Goal: Information Seeking & Learning: Find specific fact

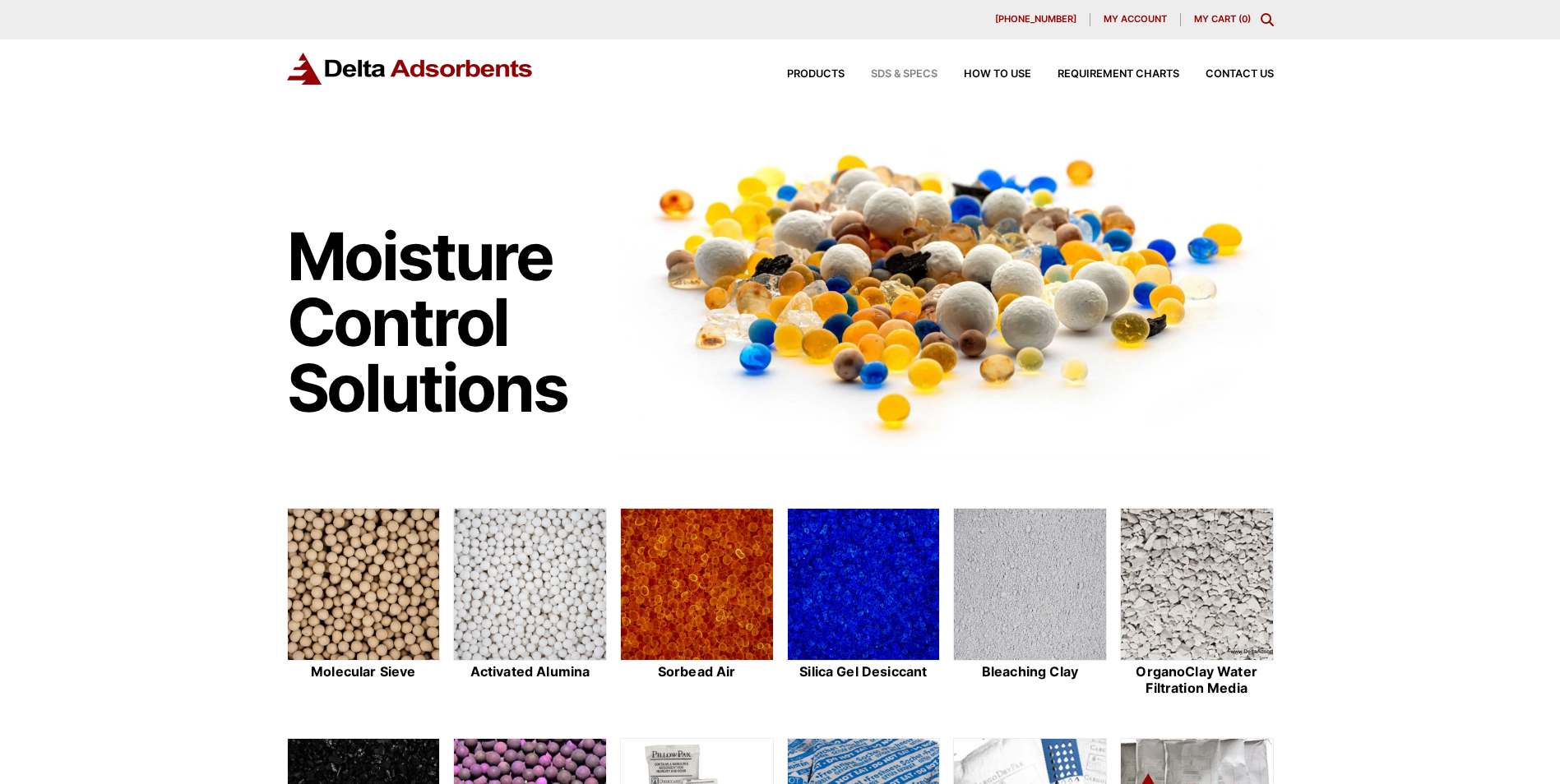
click at [901, 69] on span "SDS & SPECS" at bounding box center [904, 74] width 67 height 11
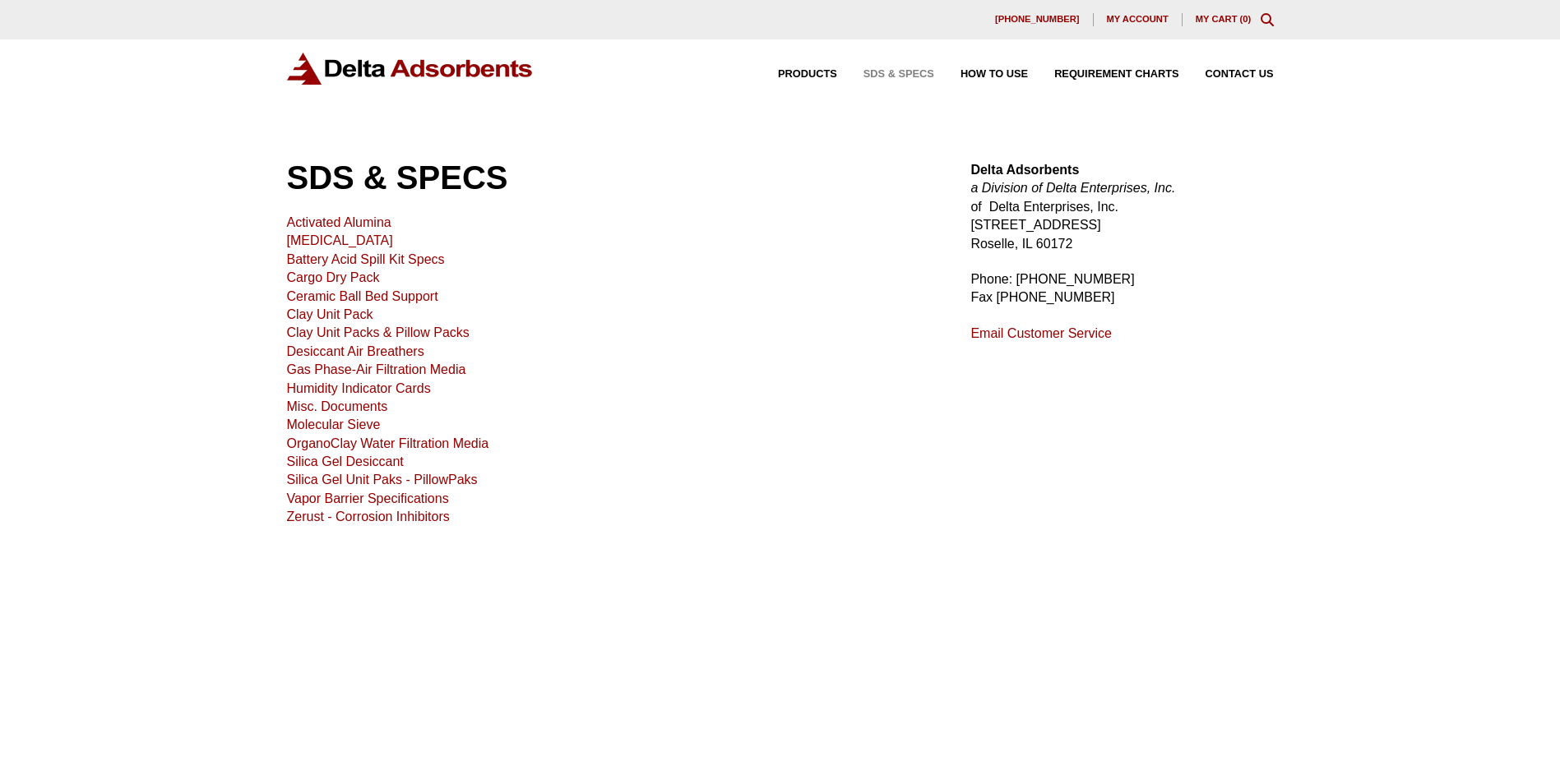
click at [342, 461] on link "Silica Gel Desiccant" at bounding box center [344, 461] width 116 height 14
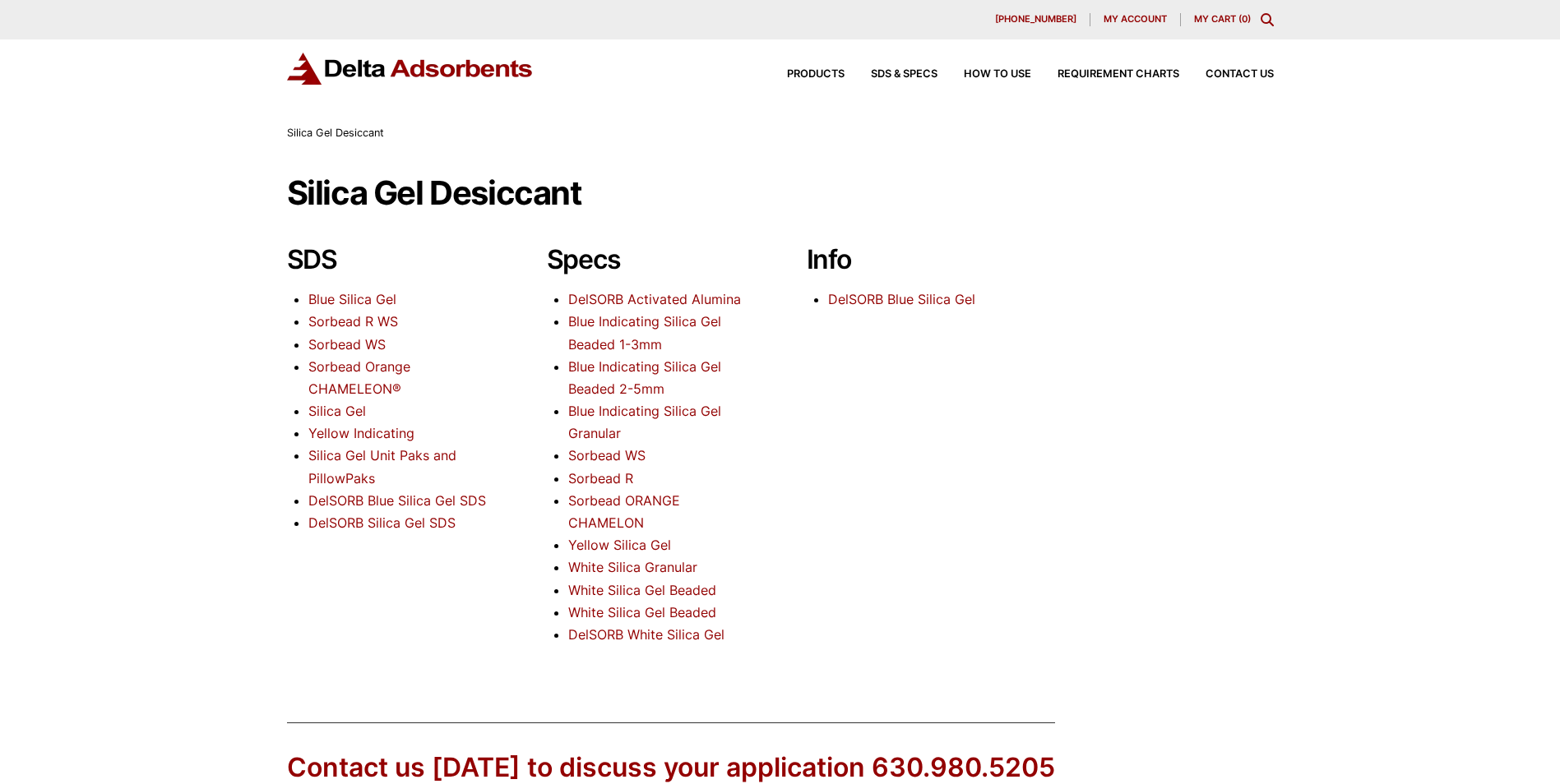
click at [614, 455] on link "Sorbead WS" at bounding box center [606, 455] width 77 height 17
click at [594, 297] on link "DelSORB Activated Alumina" at bounding box center [654, 299] width 173 height 17
click at [1269, 17] on icon "Toggle Modal Content" at bounding box center [1267, 19] width 13 height 13
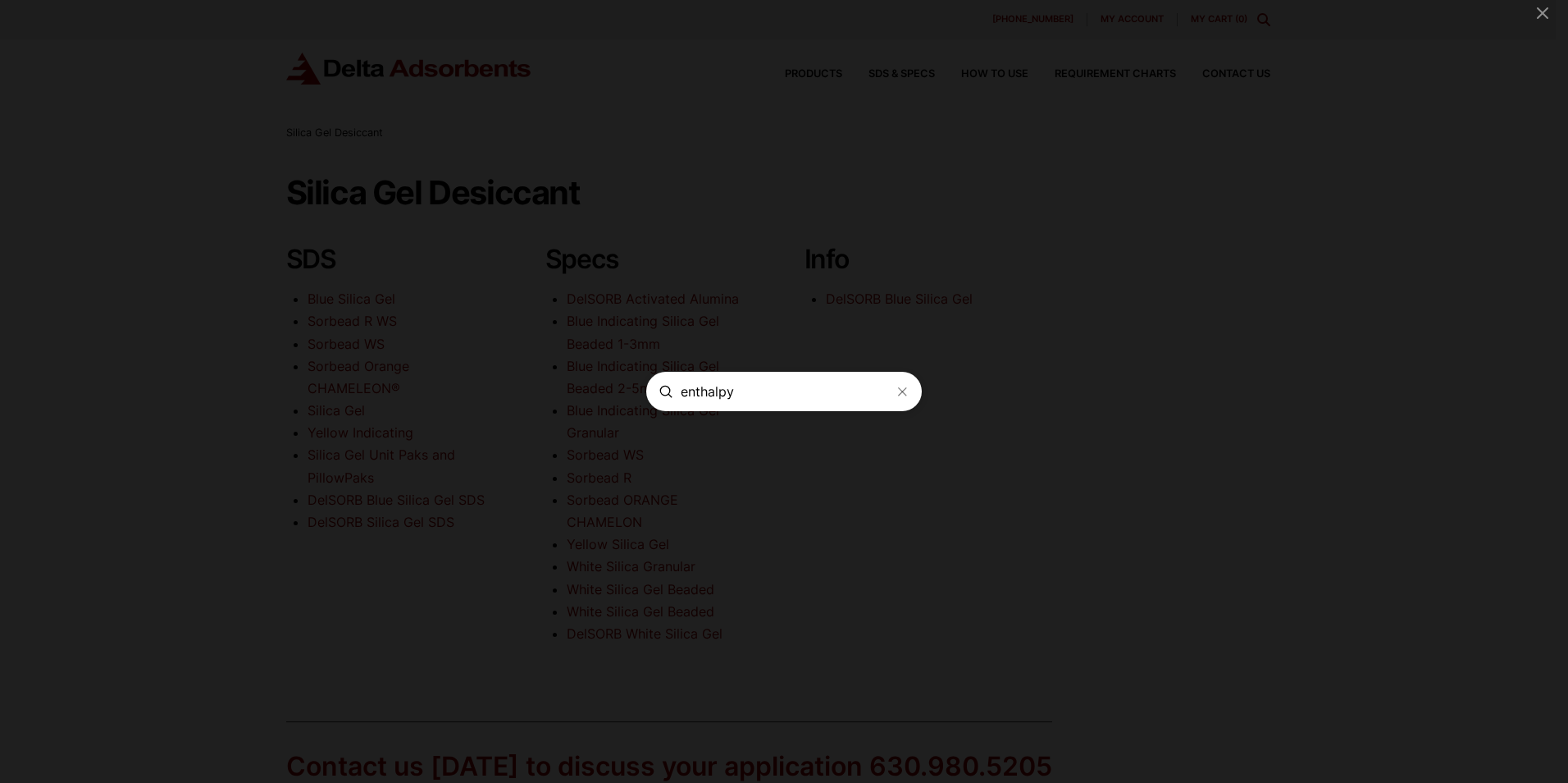
type input "enthalpy"
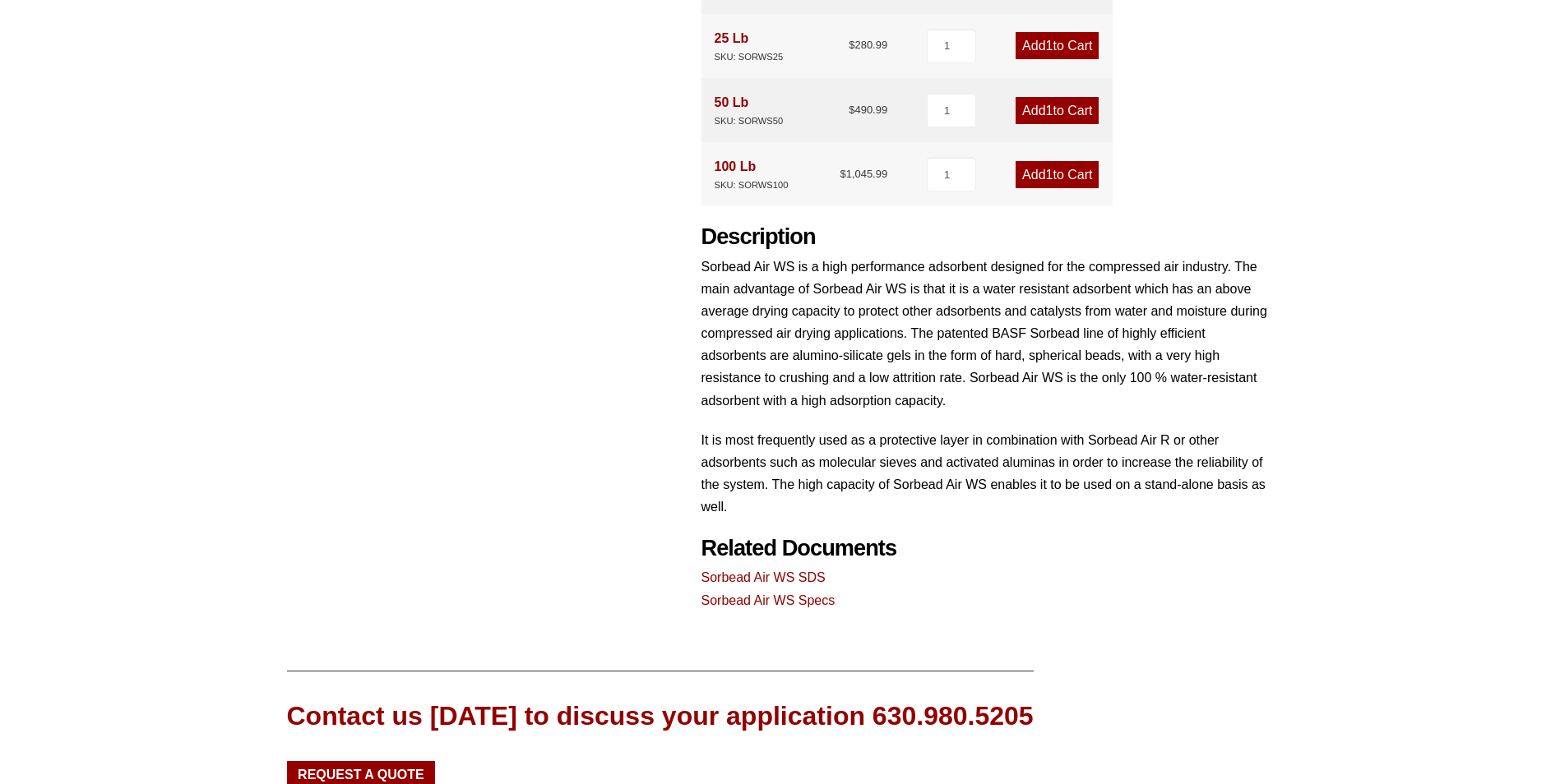
scroll to position [657, 0]
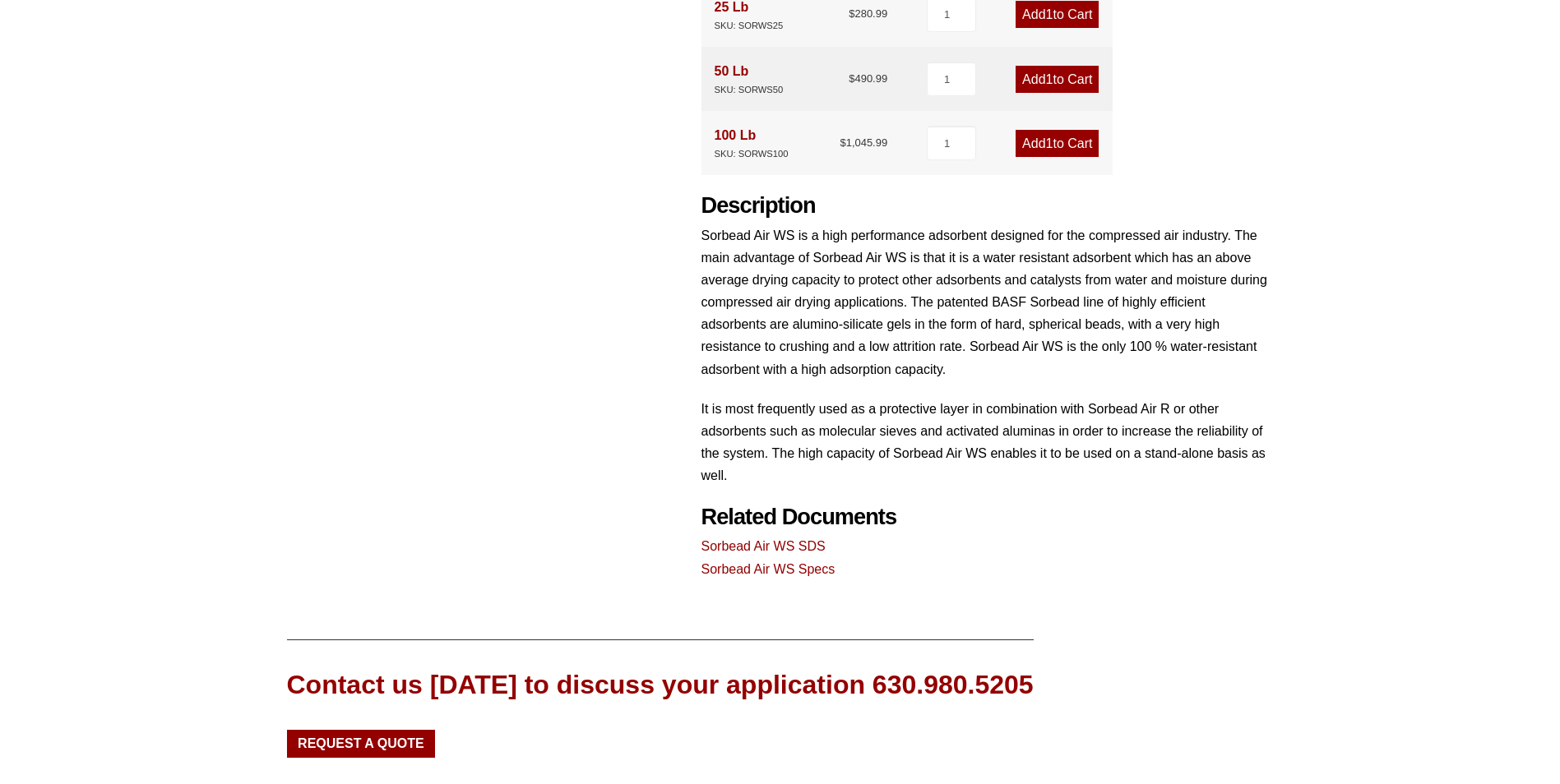
click at [764, 564] on link "Sorbead Air WS Specs" at bounding box center [768, 569] width 134 height 14
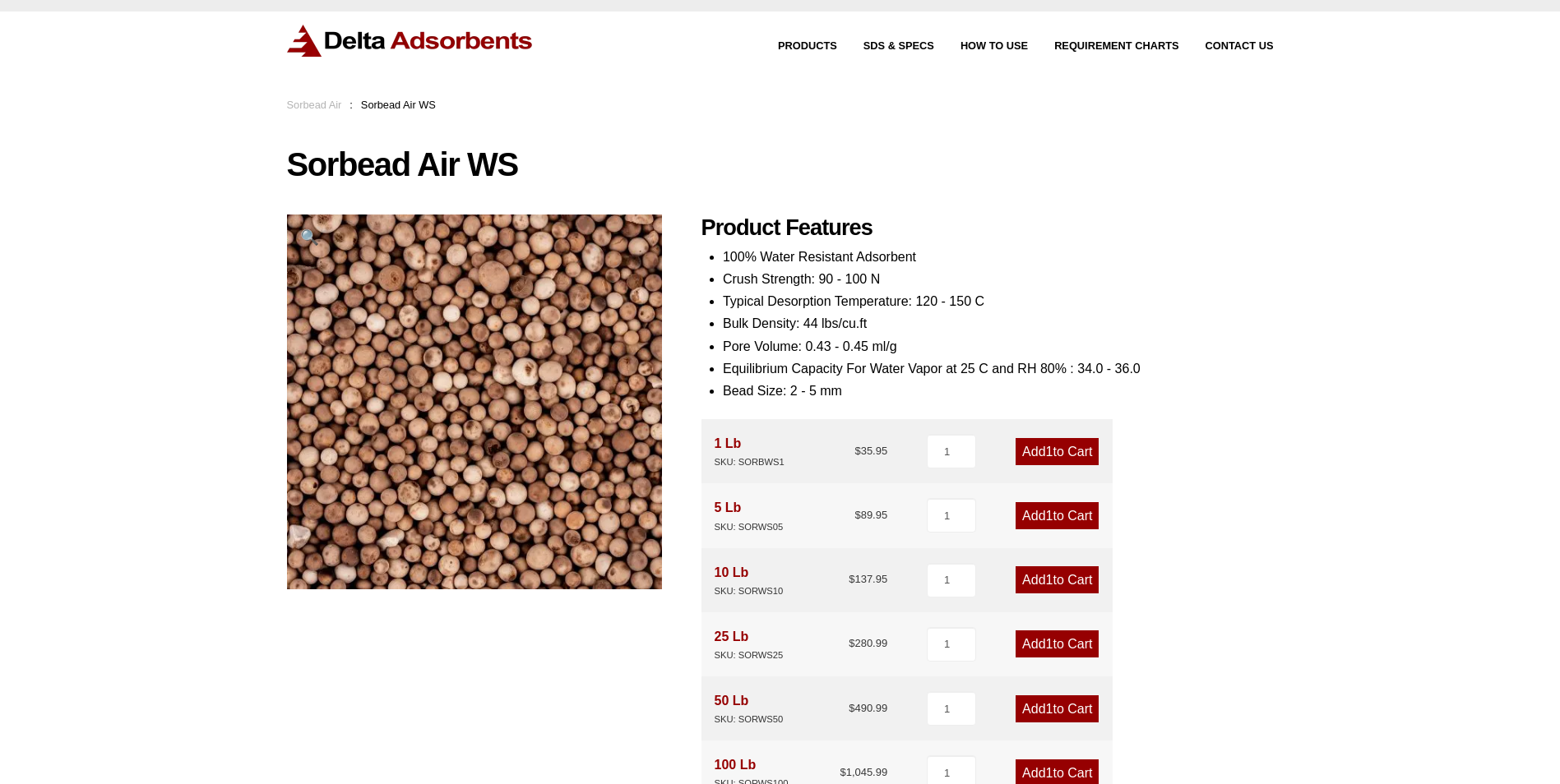
scroll to position [0, 0]
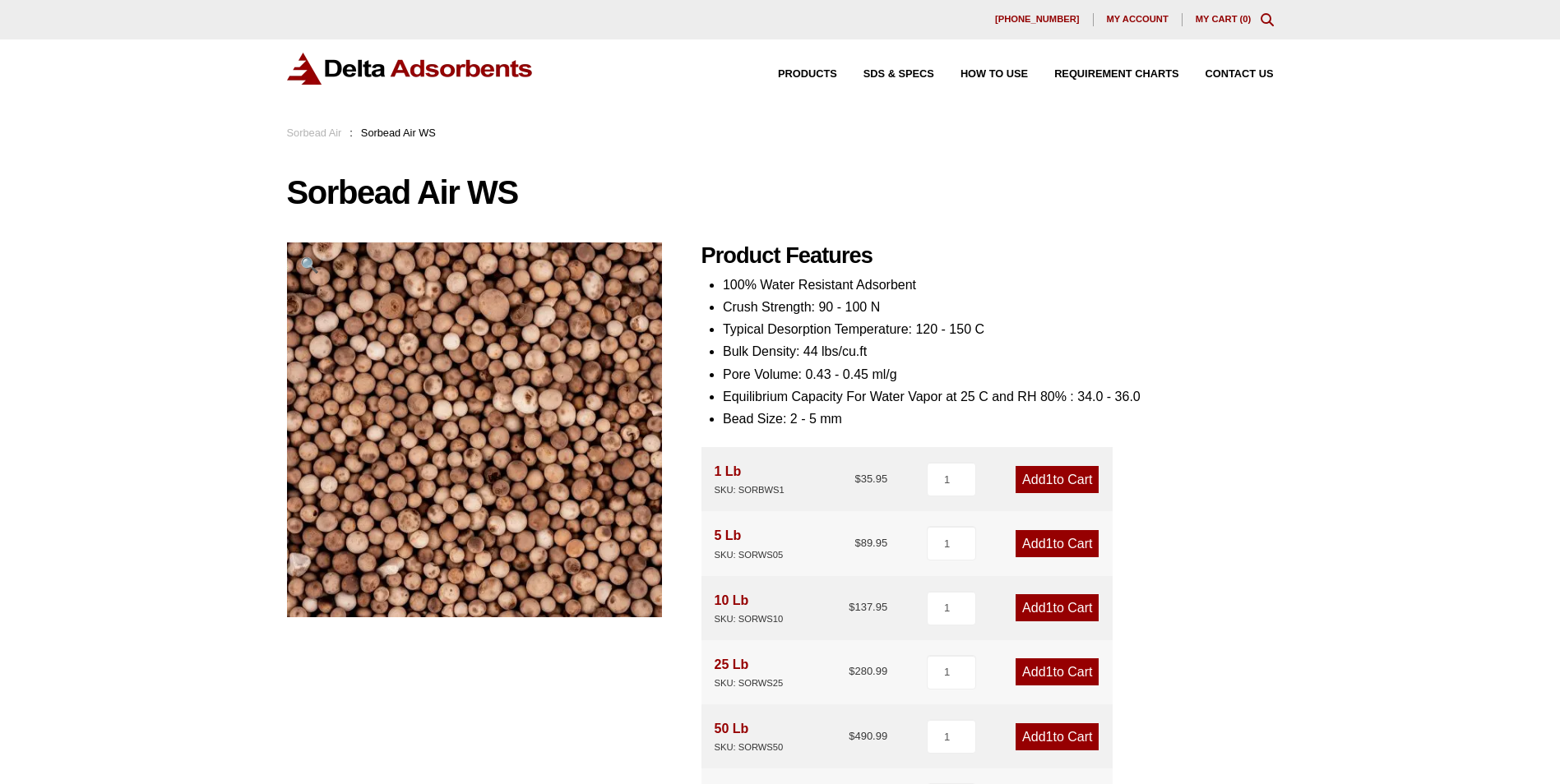
click at [307, 131] on link "Sorbead Air" at bounding box center [314, 132] width 55 height 13
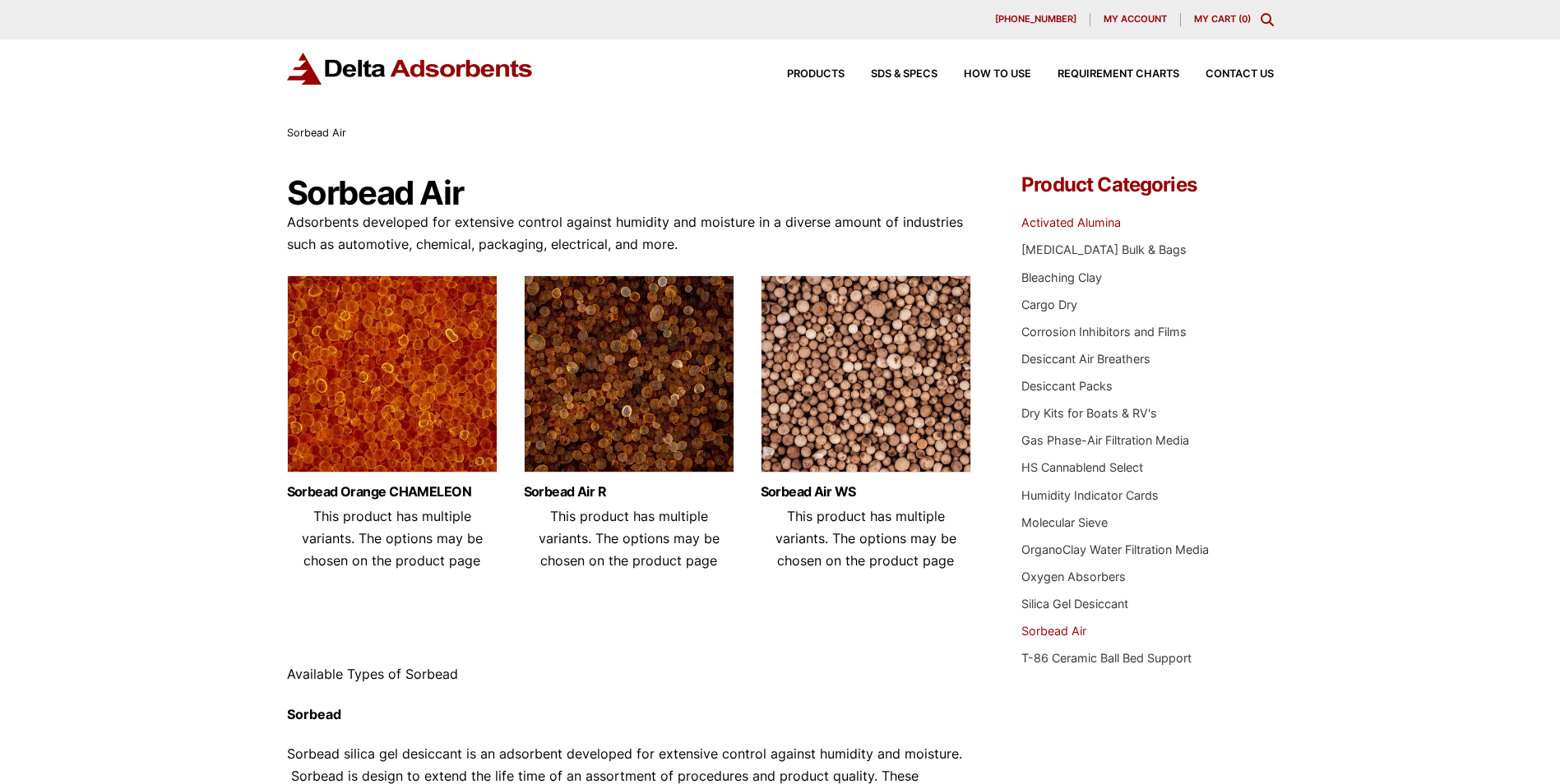
click at [1047, 219] on link "Activated Alumina" at bounding box center [1071, 222] width 100 height 14
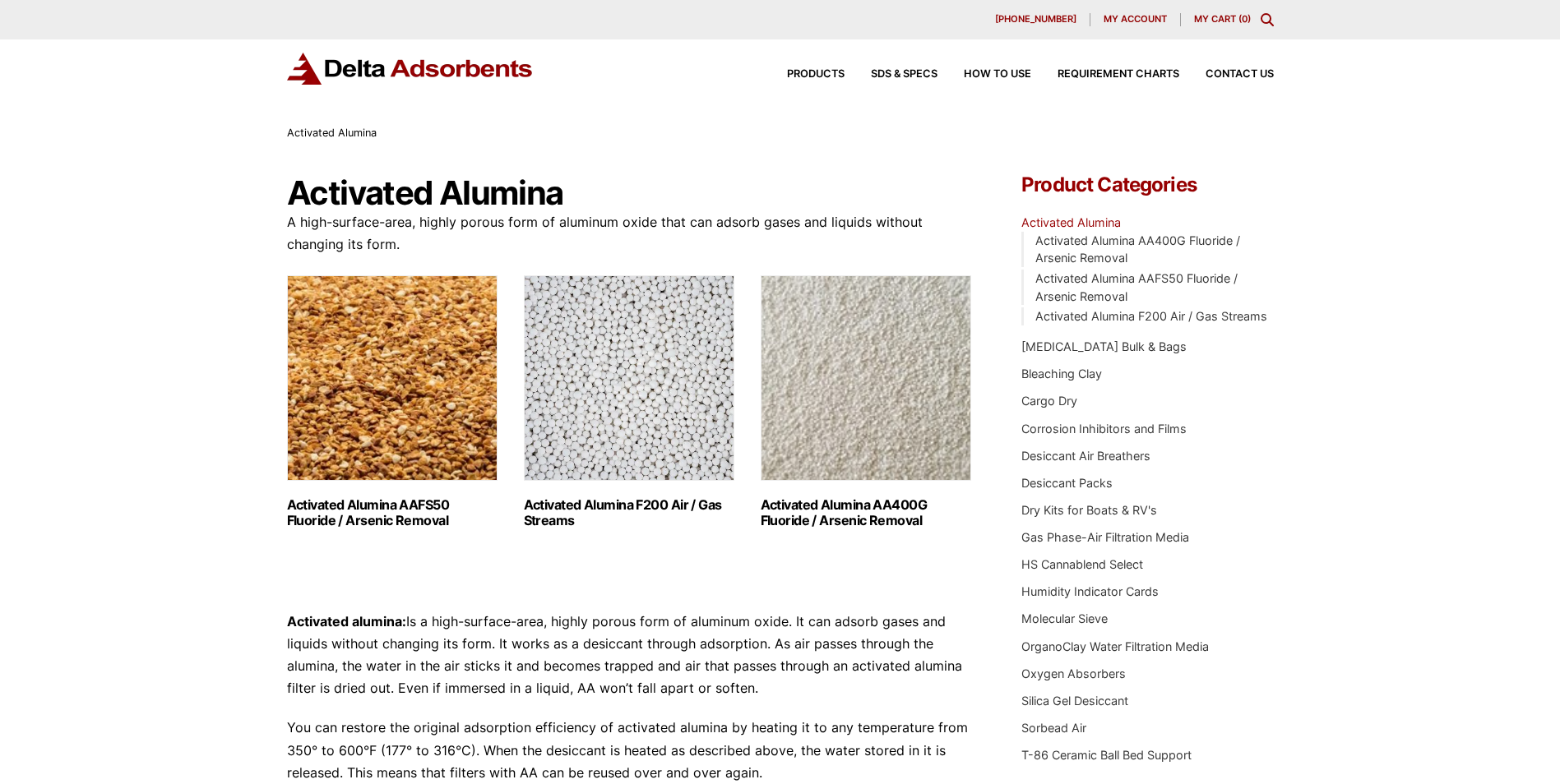
click at [587, 450] on img "Visit product category Activated Alumina F200 Air / Gas Streams" at bounding box center [628, 378] width 210 height 205
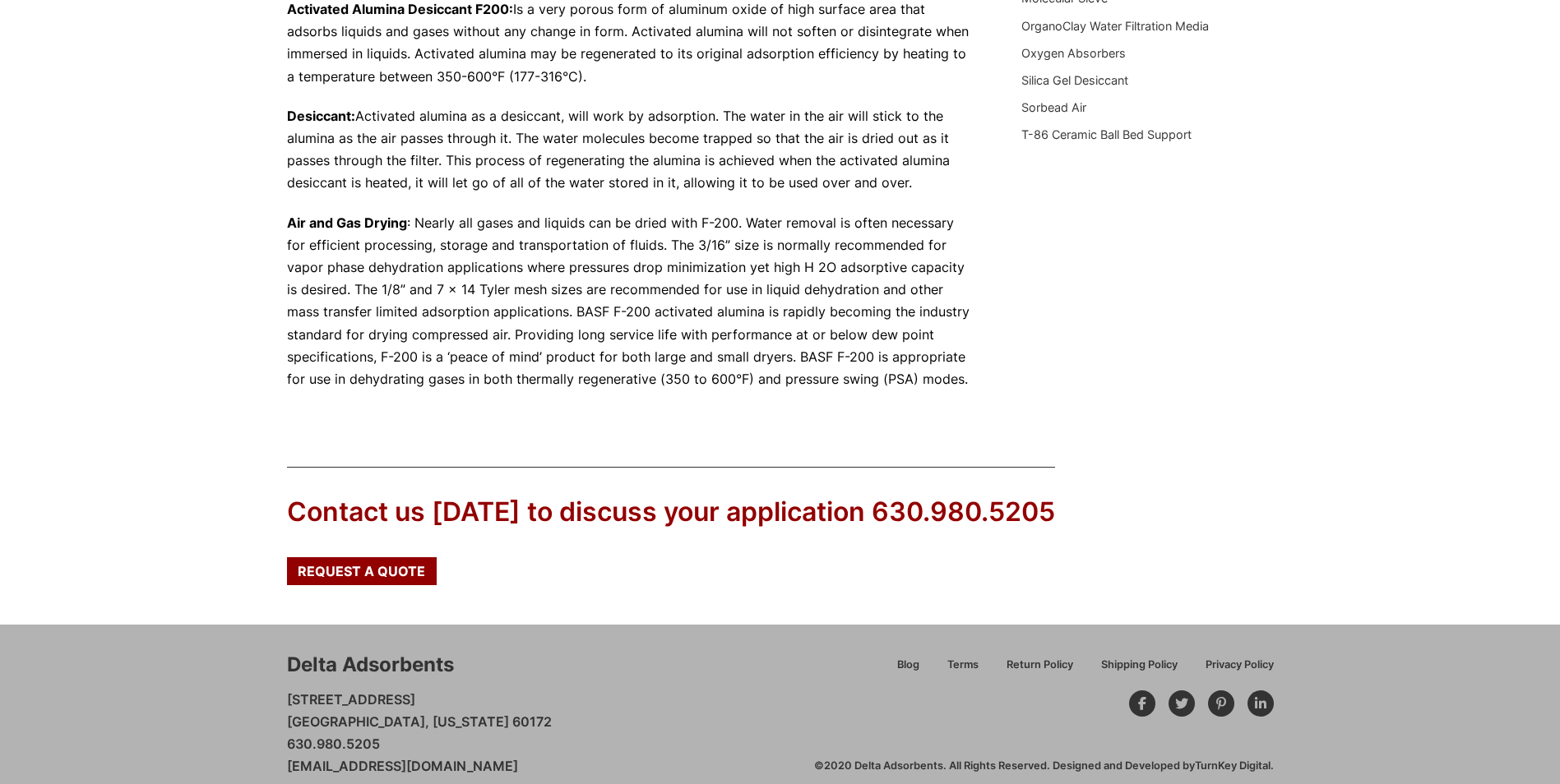
scroll to position [641, 0]
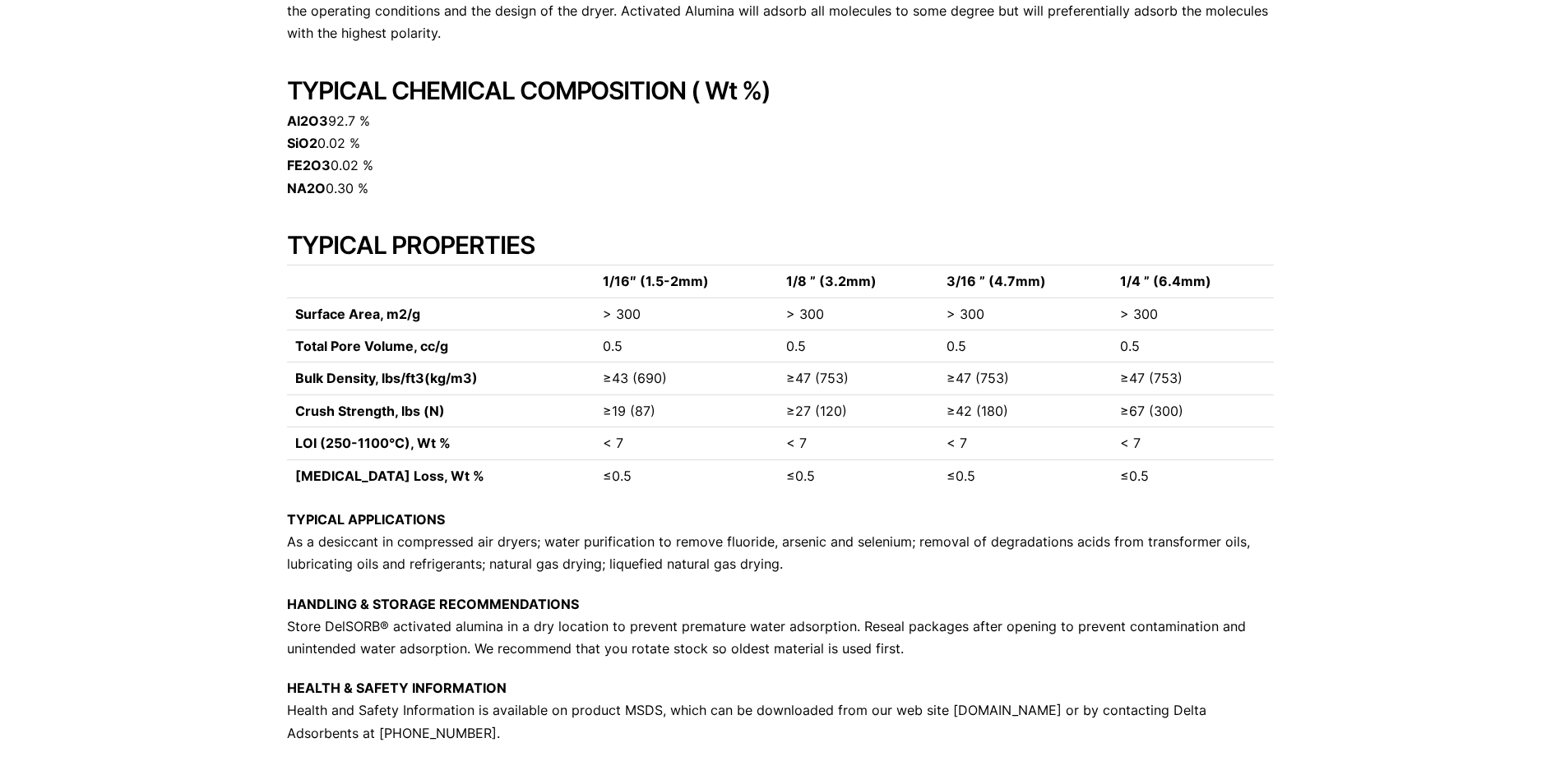
scroll to position [432, 0]
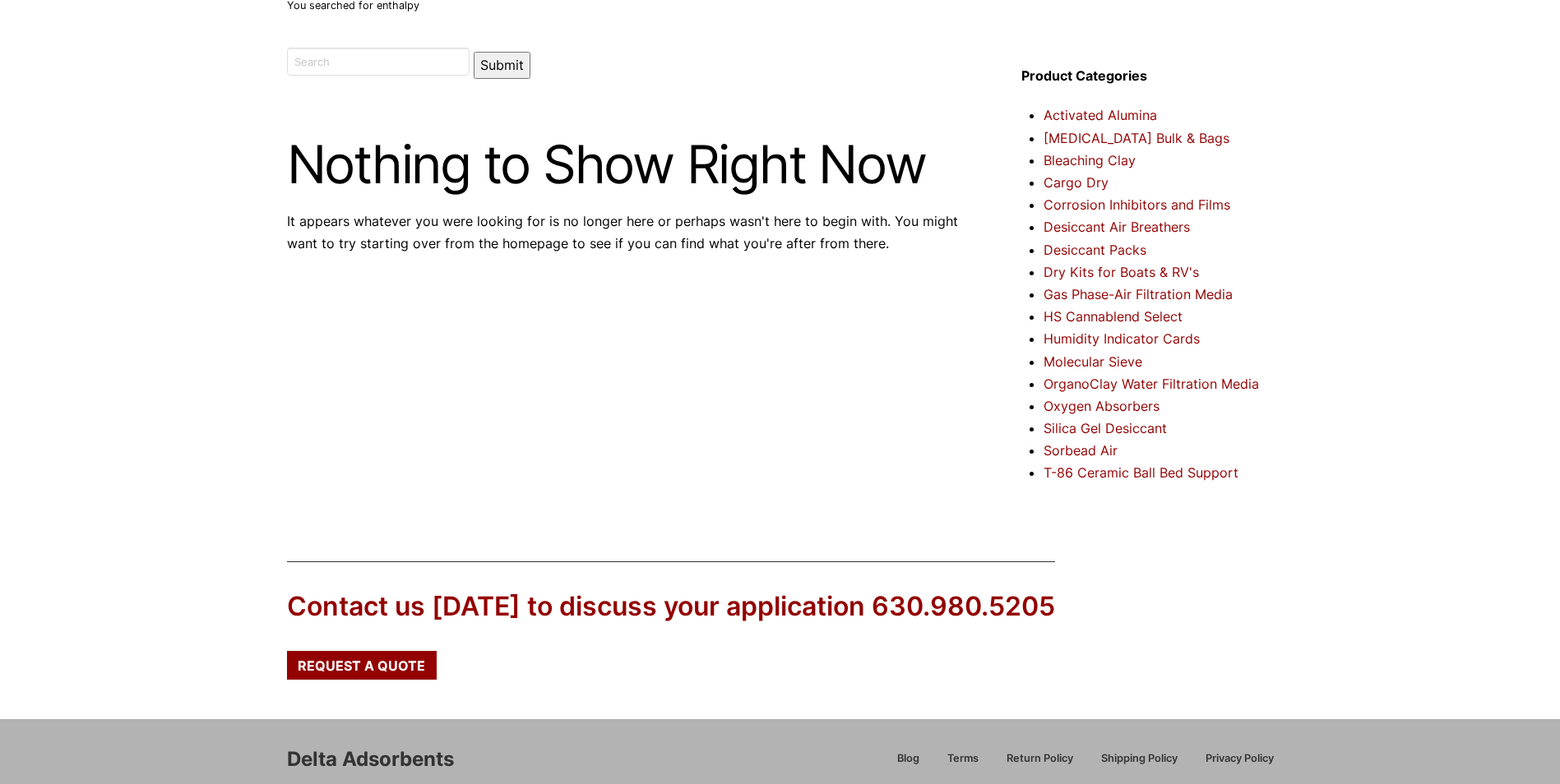
scroll to position [77, 0]
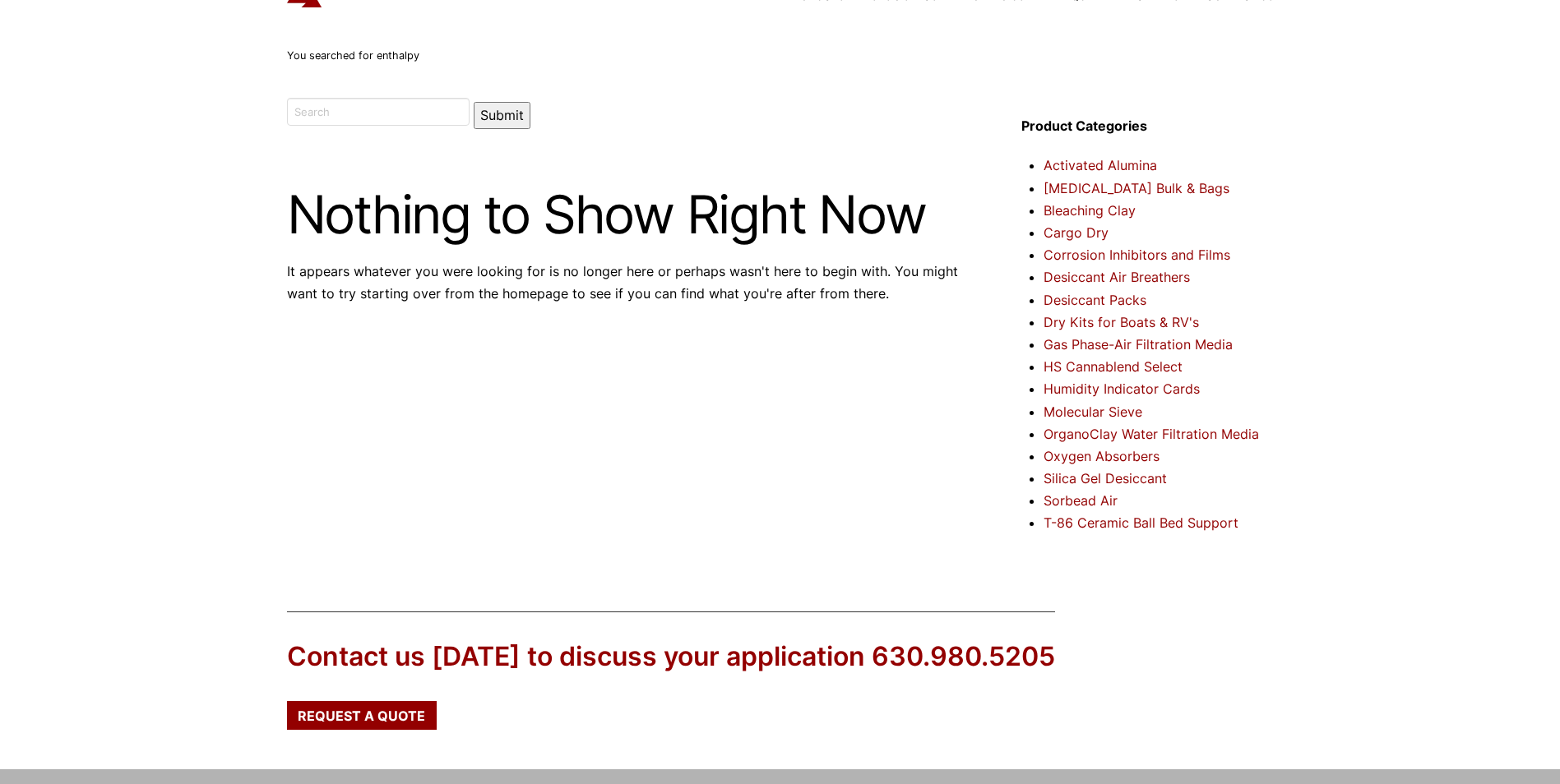
click at [1106, 409] on link "Molecular Sieve" at bounding box center [1092, 412] width 99 height 17
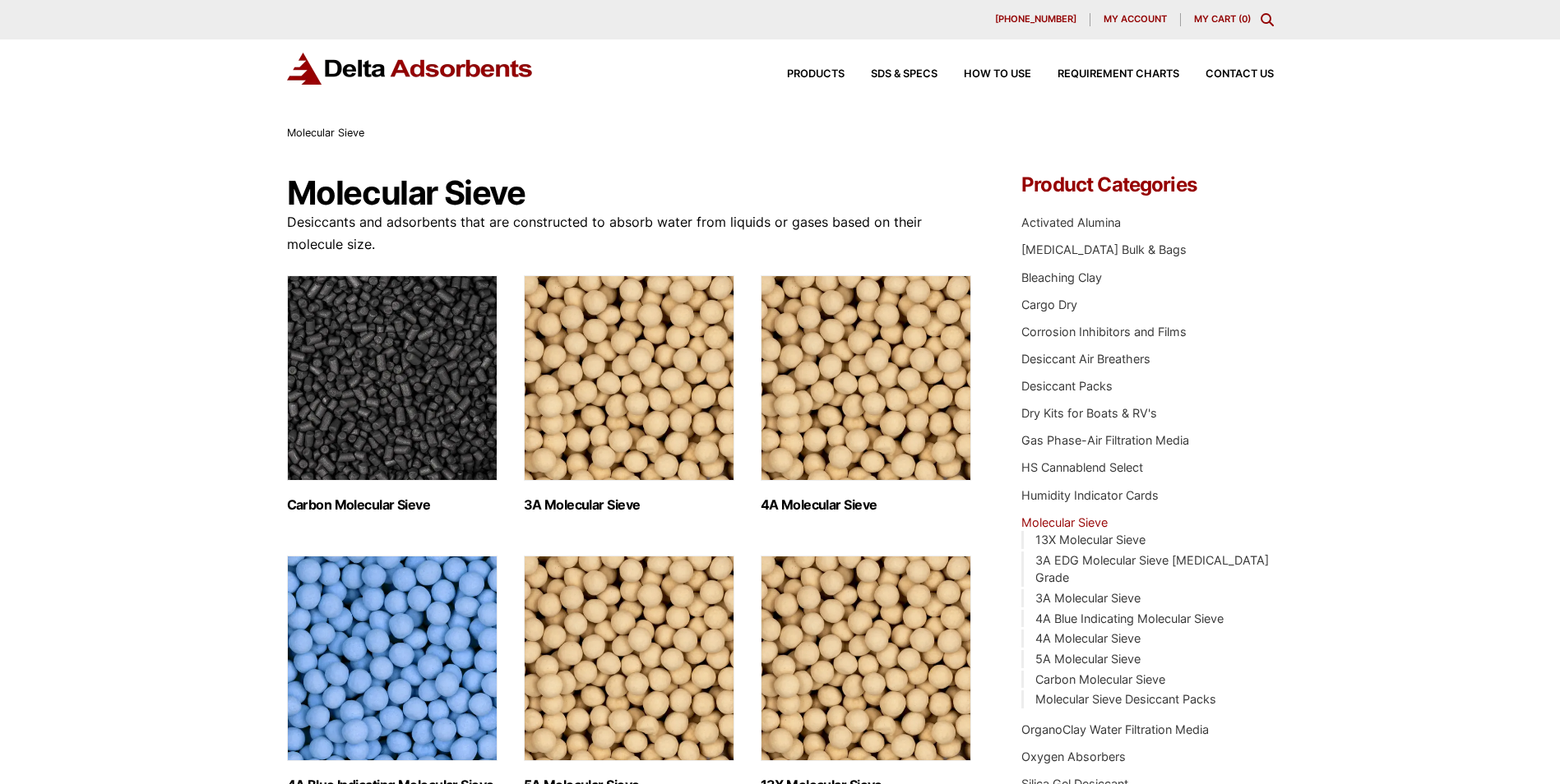
click at [831, 407] on img "Visit product category 4A Molecular Sieve" at bounding box center [866, 378] width 210 height 205
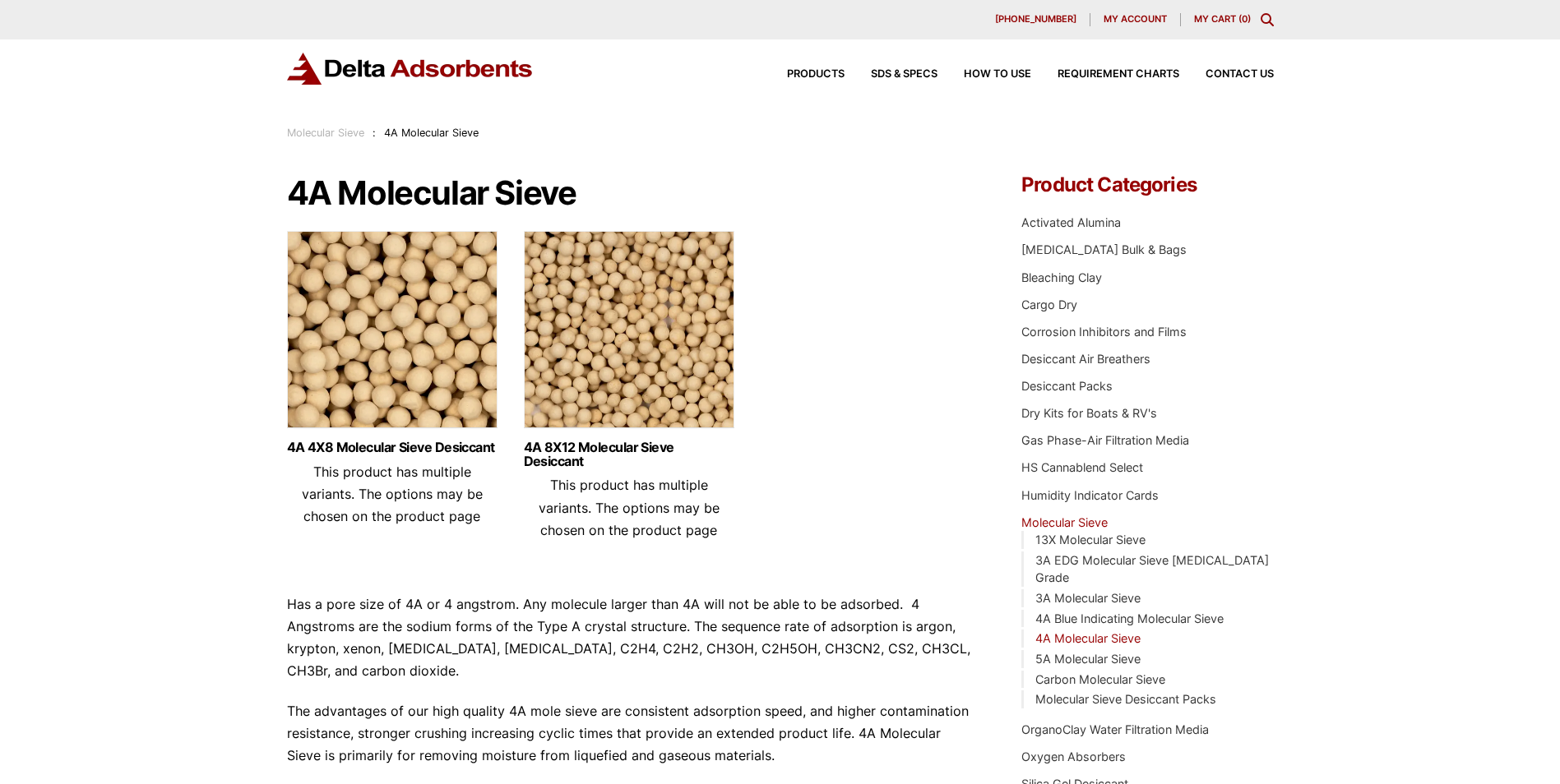
click at [599, 363] on img at bounding box center [628, 333] width 210 height 205
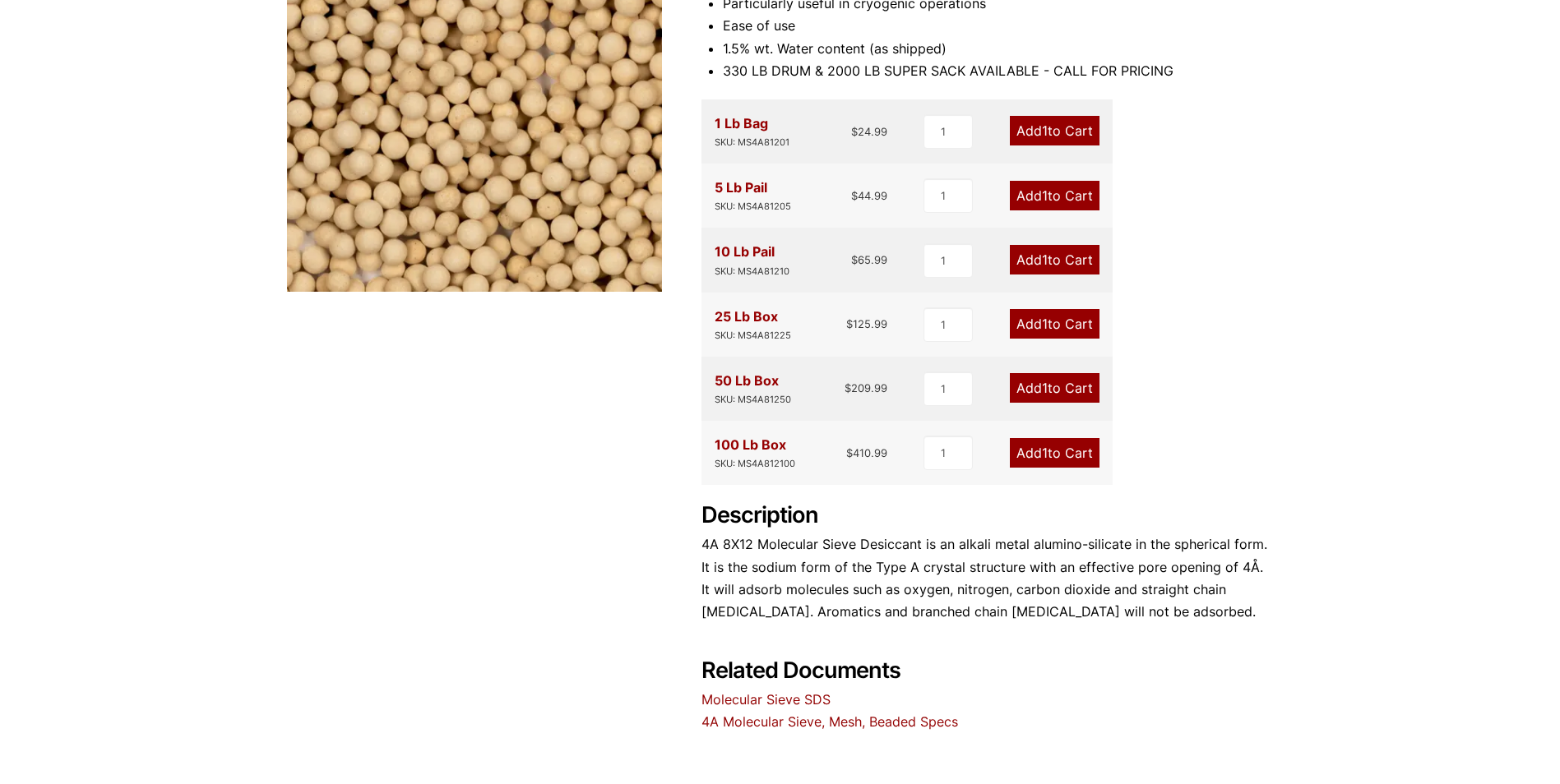
scroll to position [657, 0]
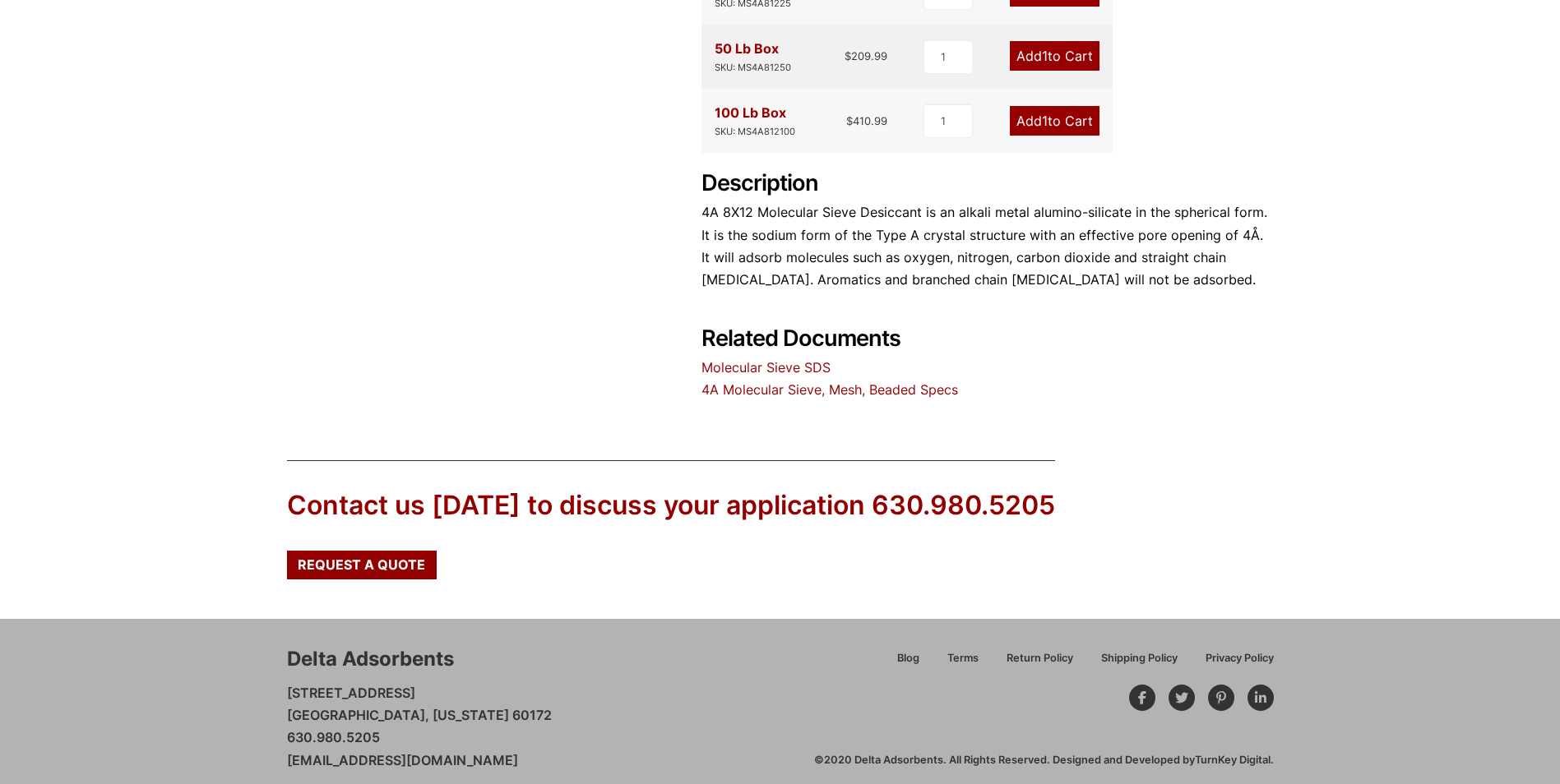
click at [774, 390] on link "4A Molecular Sieve, Mesh, Beaded Specs" at bounding box center [829, 389] width 256 height 17
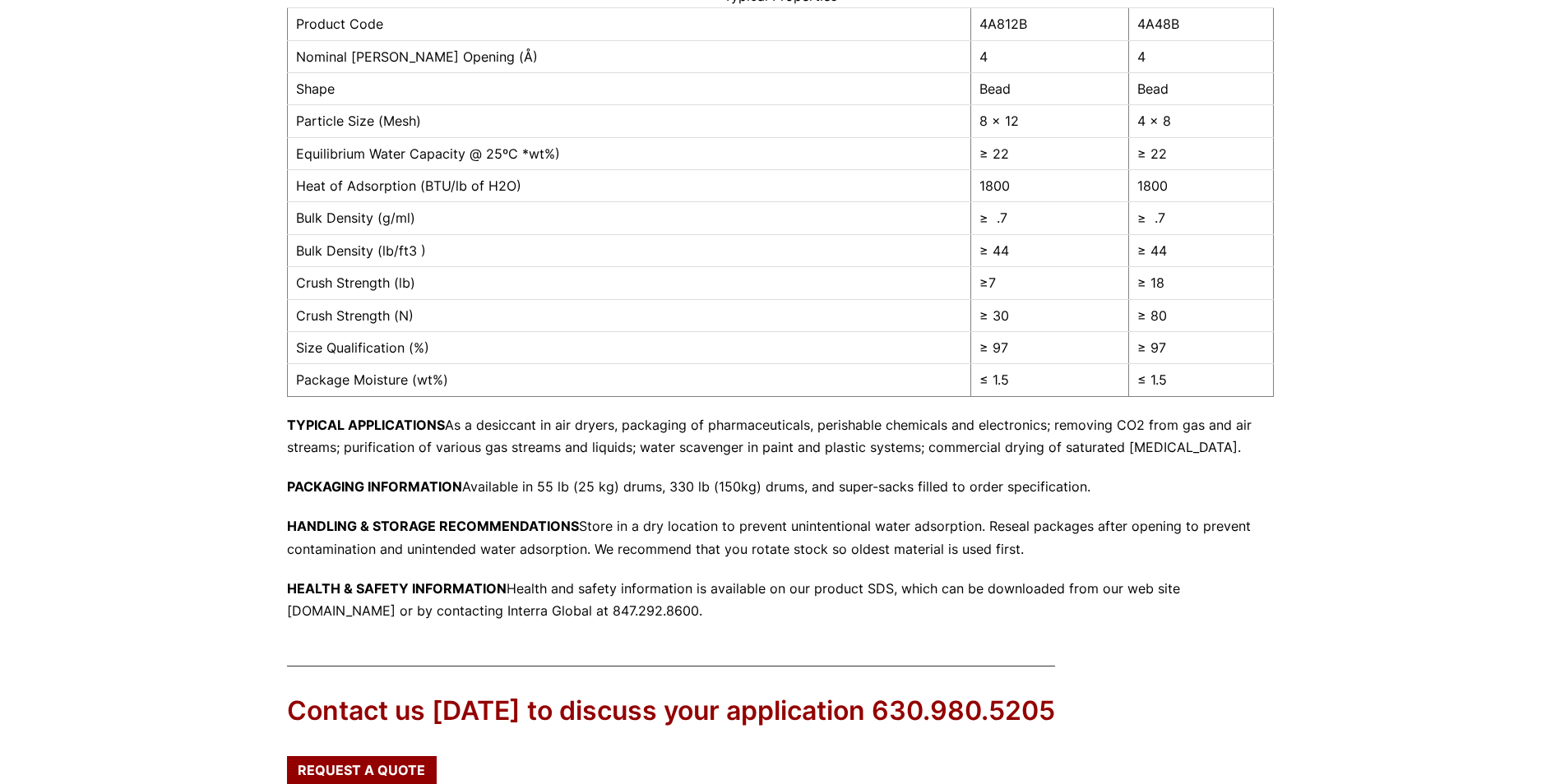
scroll to position [328, 0]
